Goal: Find contact information: Find contact information

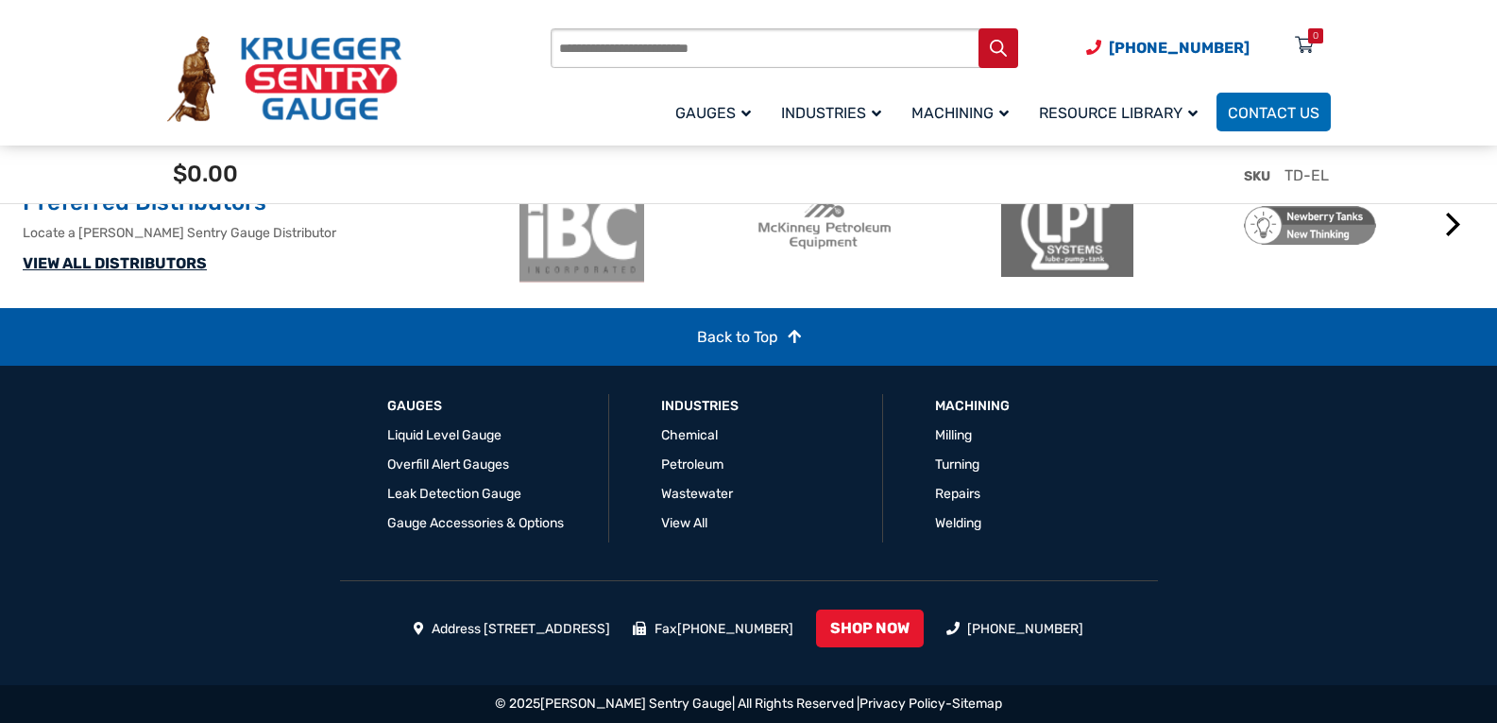
scroll to position [4828, 0]
drag, startPoint x: 620, startPoint y: 631, endPoint x: 523, endPoint y: 633, distance: 96.4
click at [523, 633] on li "Address [STREET_ADDRESS]" at bounding box center [512, 629] width 197 height 20
copy li "Lane Green Bay"
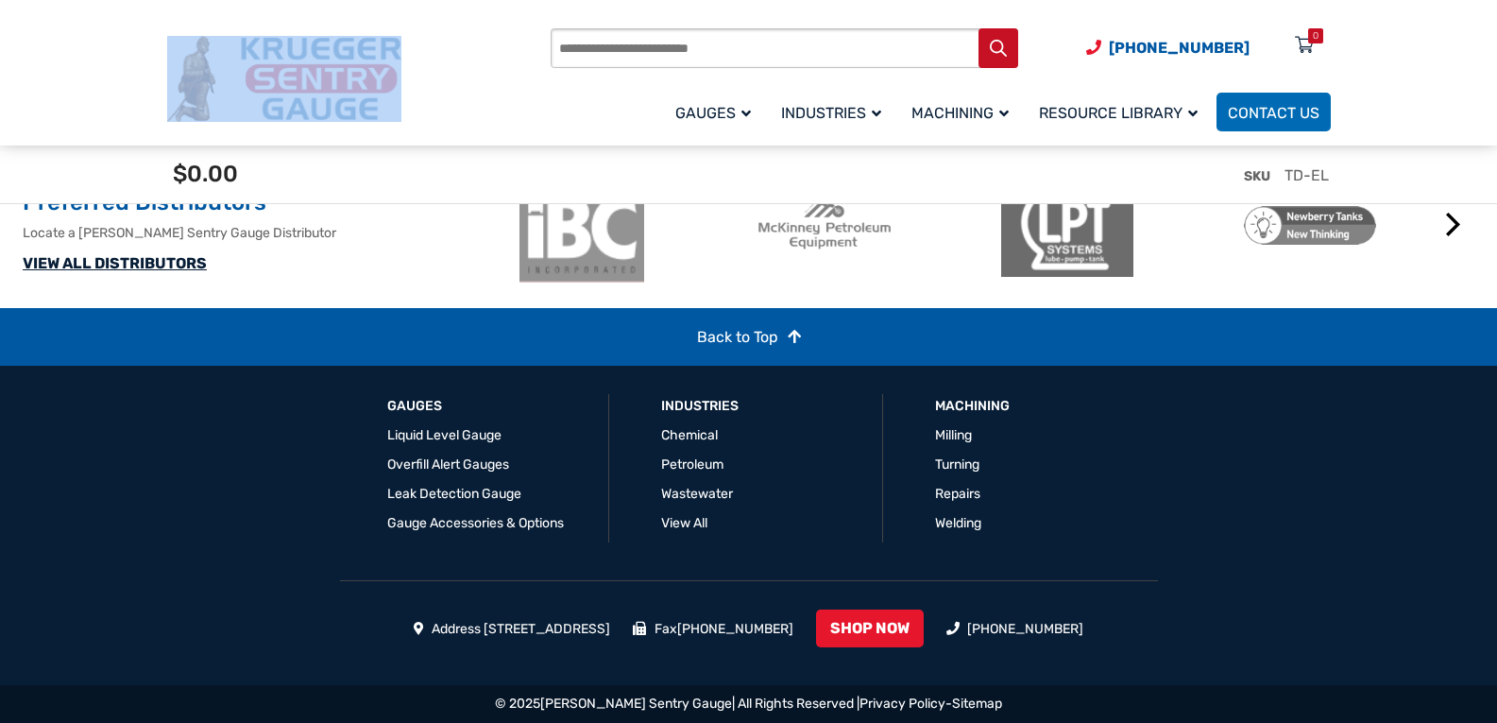
drag, startPoint x: 409, startPoint y: 54, endPoint x: 252, endPoint y: 42, distance: 157.3
click at [252, 42] on div "Products search (920) 434-8860 Menu 0 Menu Account Gauges Liquid Level Gauge At…" at bounding box center [749, 79] width 1164 height 111
click at [354, 49] on img at bounding box center [284, 79] width 234 height 87
